Goal: Task Accomplishment & Management: Use online tool/utility

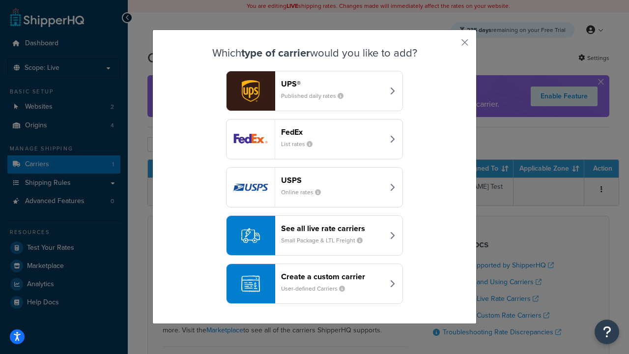
click at [315, 284] on div "Create a custom carrier User-defined Carriers" at bounding box center [332, 284] width 103 height 24
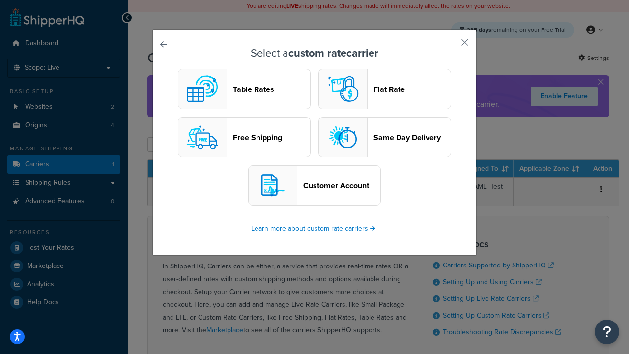
click at [244, 89] on header "Table Rates" at bounding box center [271, 89] width 77 height 9
